Goal: Task Accomplishment & Management: Use online tool/utility

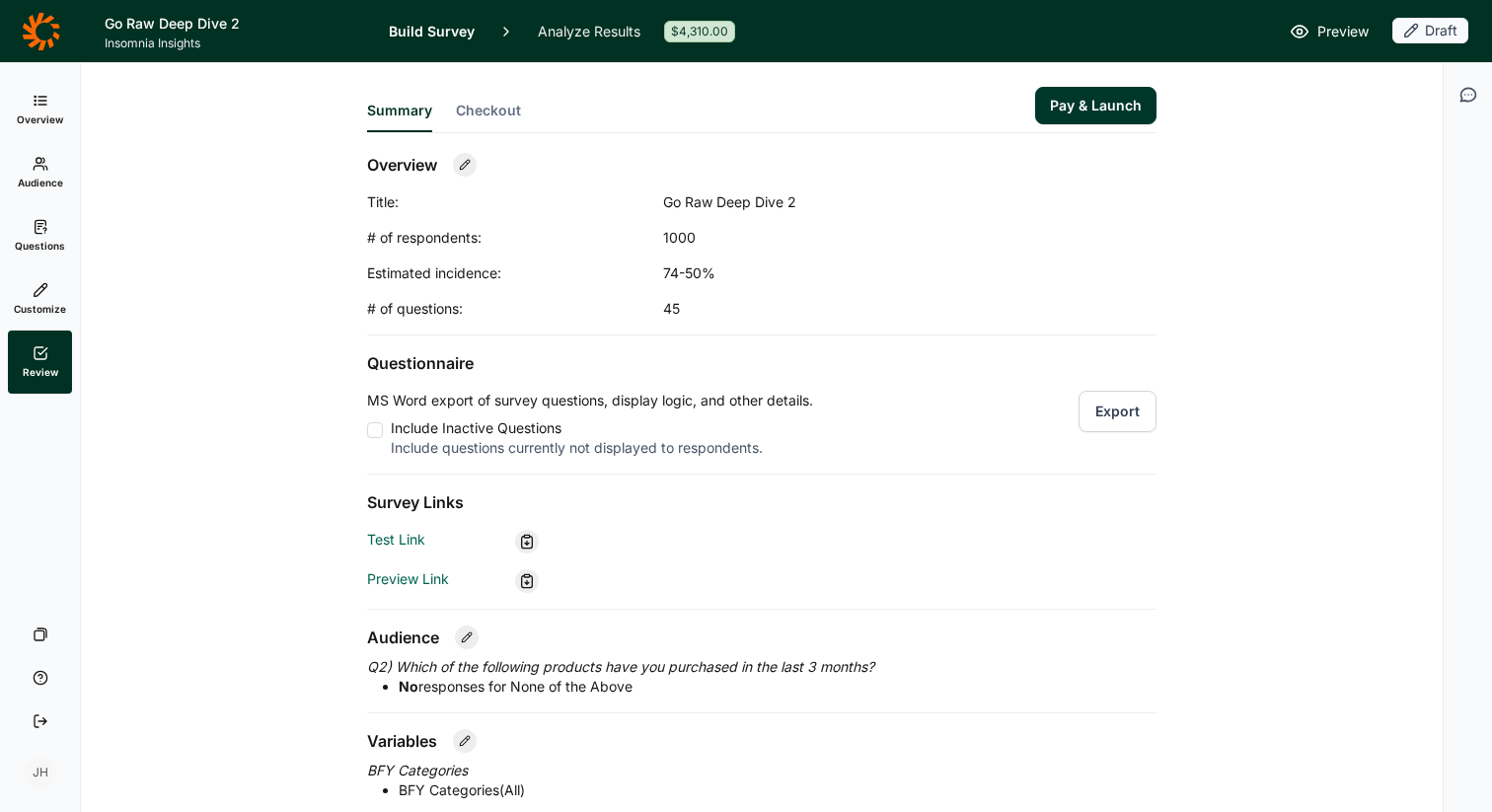
click at [46, 227] on icon at bounding box center [41, 227] width 16 height 16
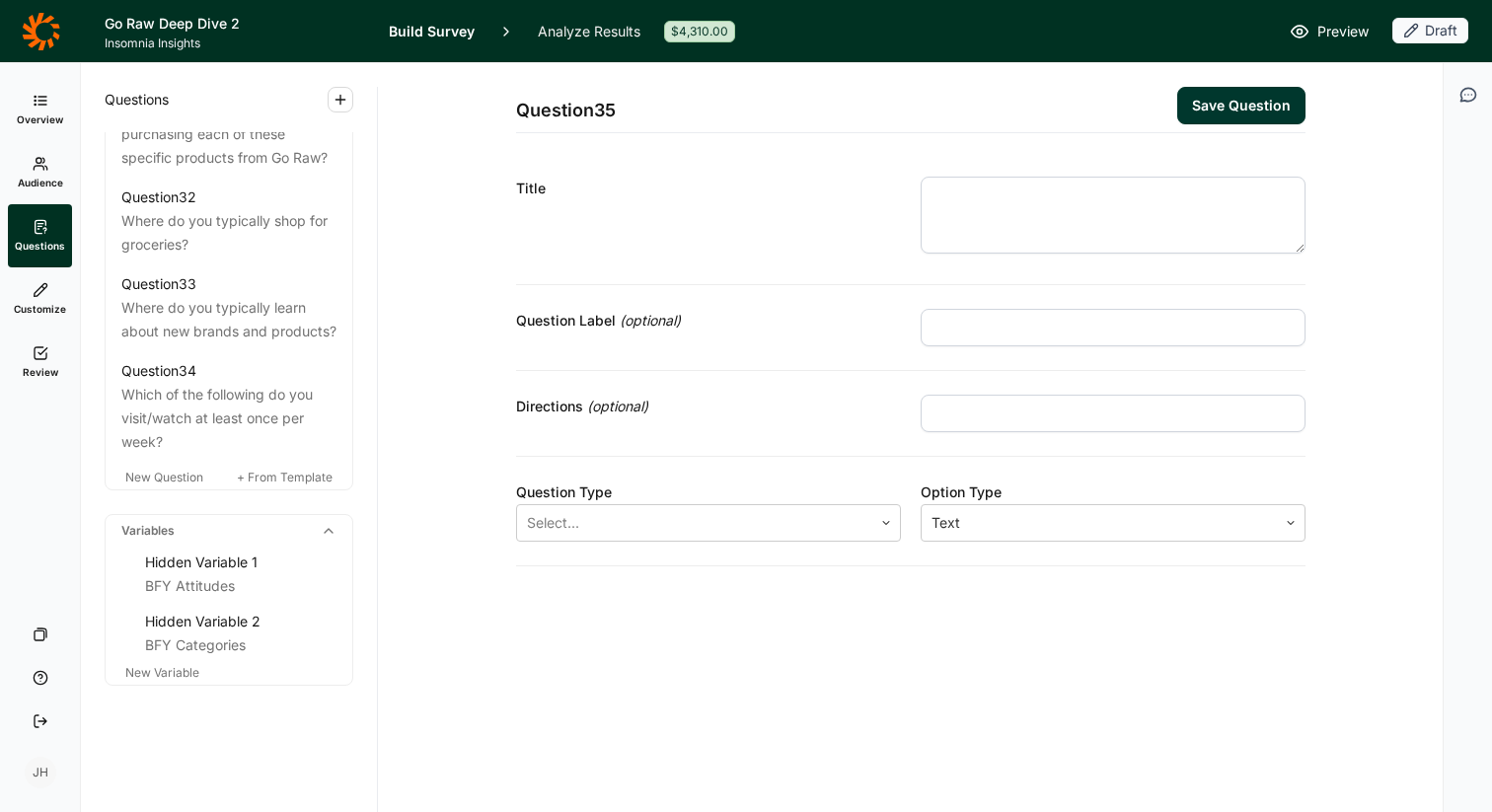
scroll to position [4162, 0]
click at [191, 649] on div "BFY Categories" at bounding box center [241, 646] width 191 height 24
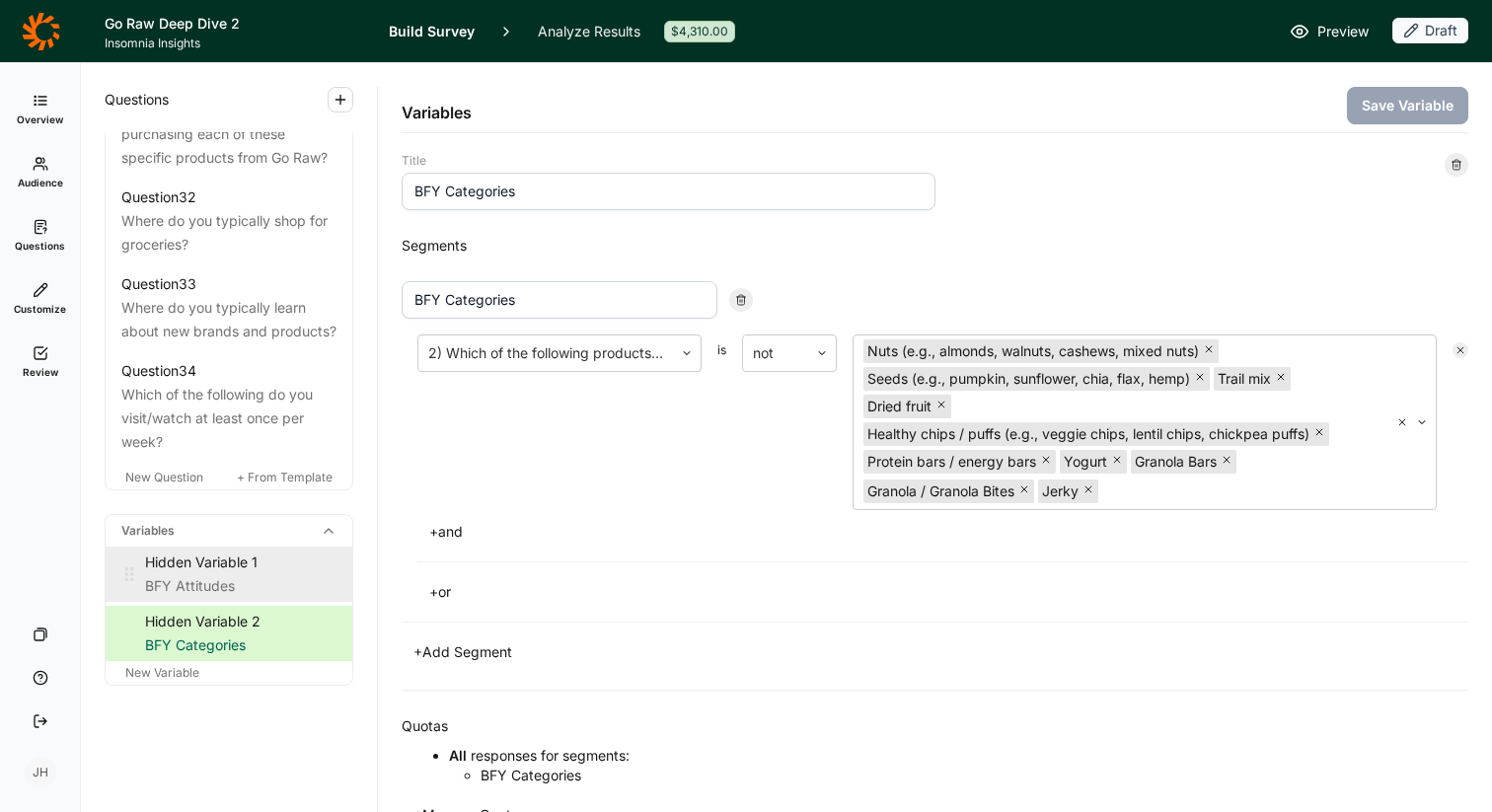
click at [237, 592] on div "BFY Attitudes" at bounding box center [241, 586] width 191 height 24
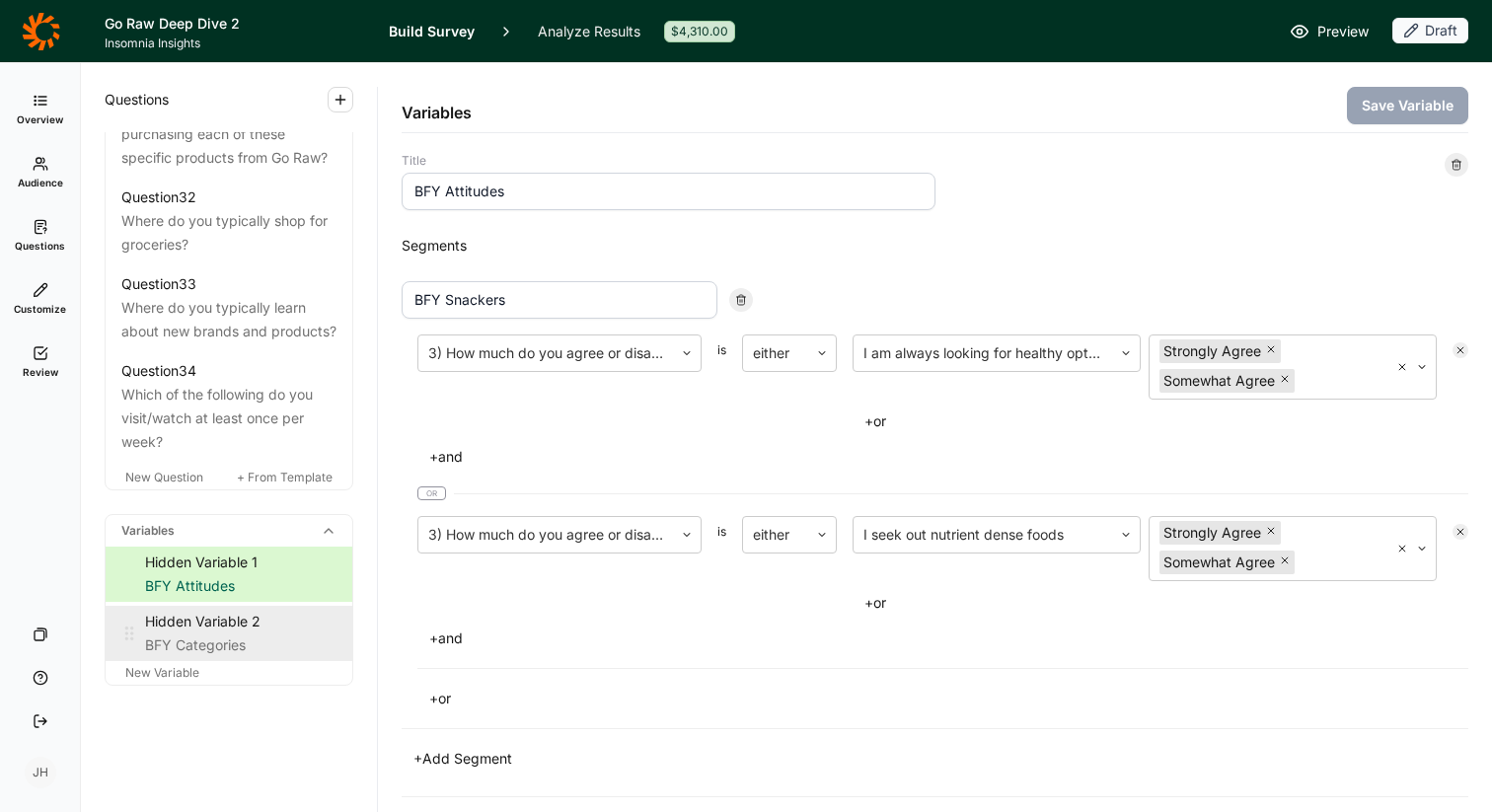
click at [236, 650] on div "BFY Categories" at bounding box center [241, 646] width 191 height 24
